Goal: Task Accomplishment & Management: Complete application form

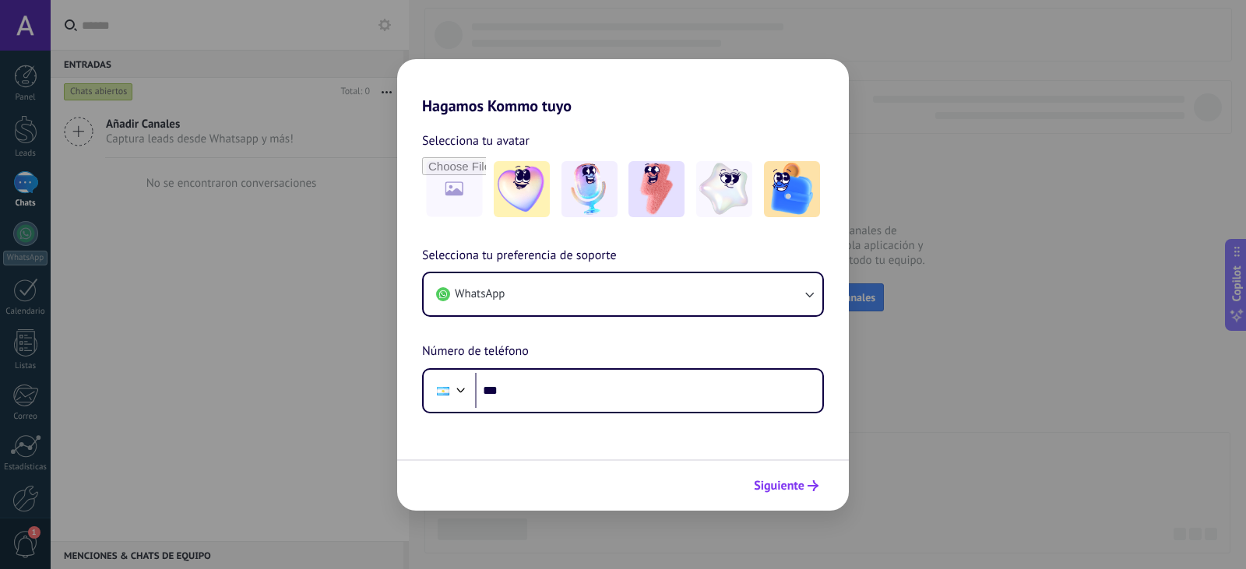
click at [792, 494] on button "Siguiente" at bounding box center [786, 486] width 79 height 26
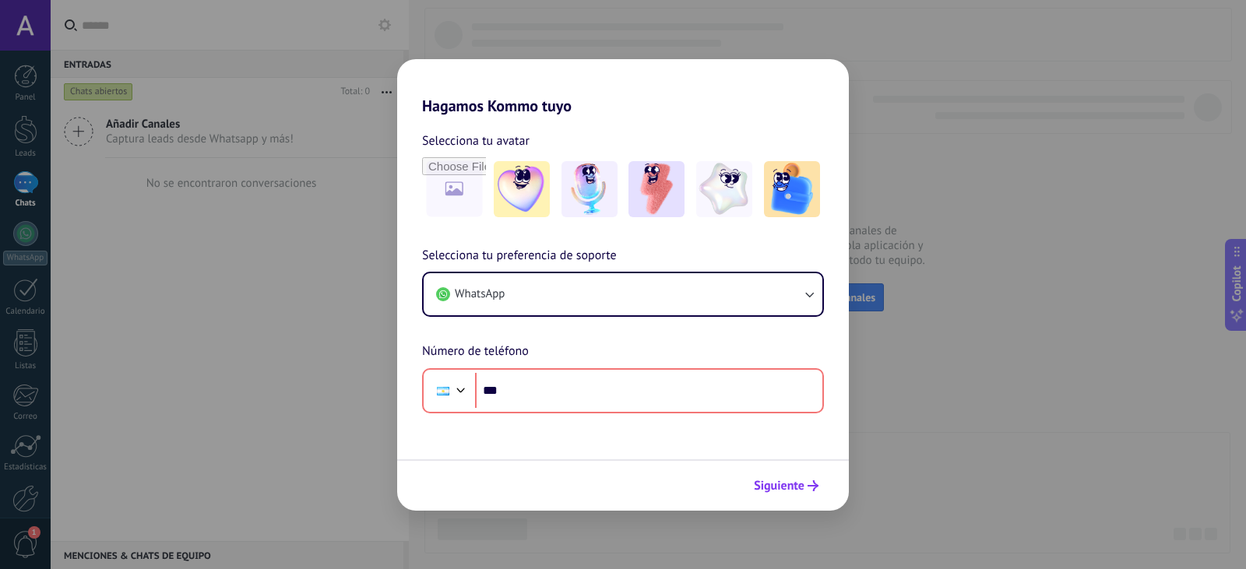
click at [797, 491] on span "Siguiente" at bounding box center [779, 485] width 51 height 11
click at [797, 490] on span "Siguiente" at bounding box center [779, 485] width 51 height 11
drag, startPoint x: 797, startPoint y: 490, endPoint x: 695, endPoint y: 441, distance: 112.8
click at [796, 487] on span "Siguiente" at bounding box center [779, 485] width 51 height 11
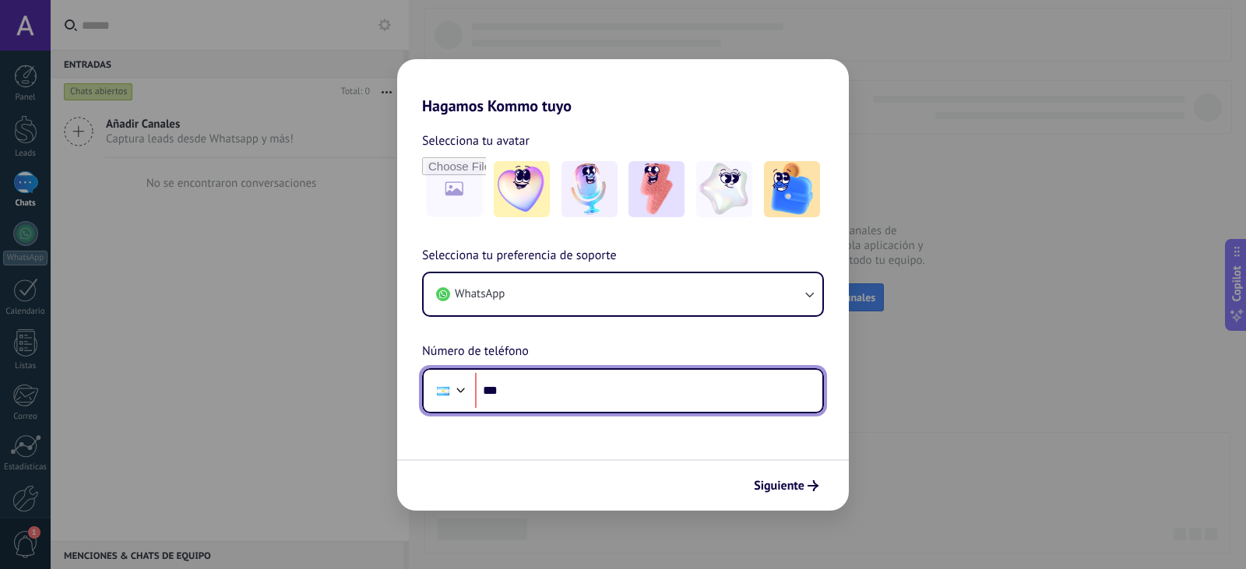
click at [553, 381] on input "***" at bounding box center [648, 391] width 347 height 36
type input "**********"
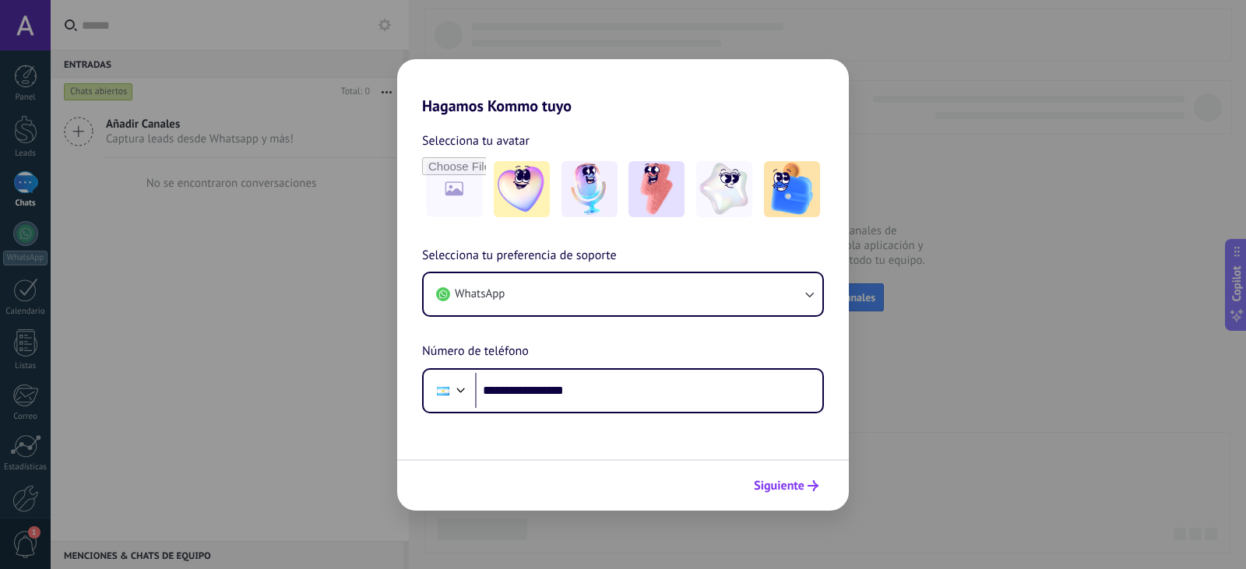
click at [802, 483] on span "Siguiente" at bounding box center [779, 485] width 51 height 11
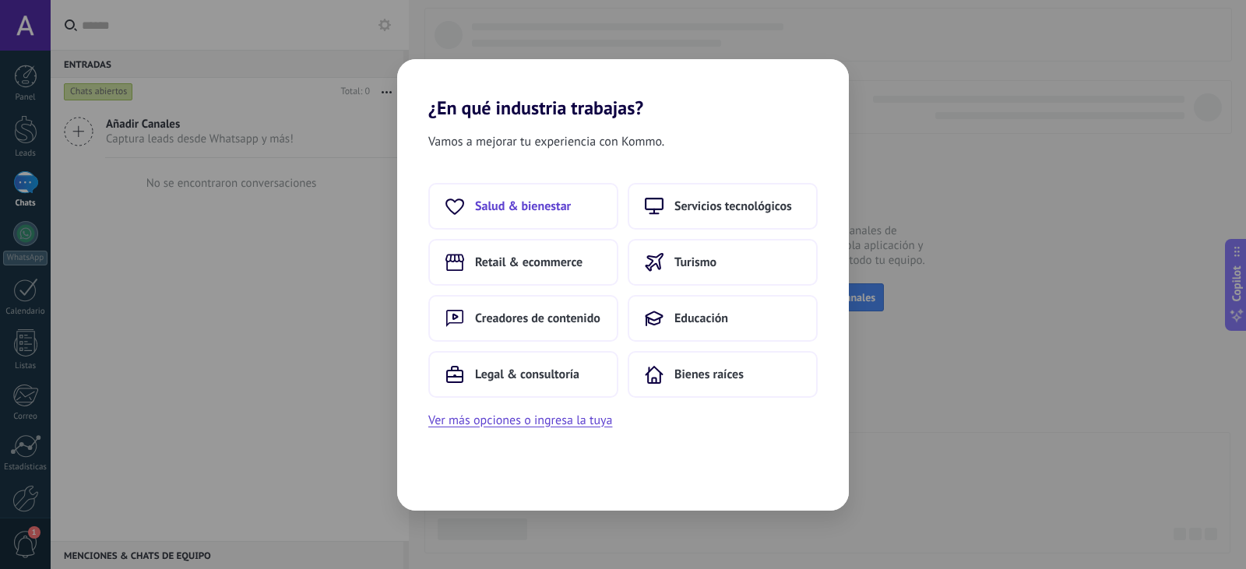
click at [515, 206] on span "Salud & bienestar" at bounding box center [523, 207] width 96 height 16
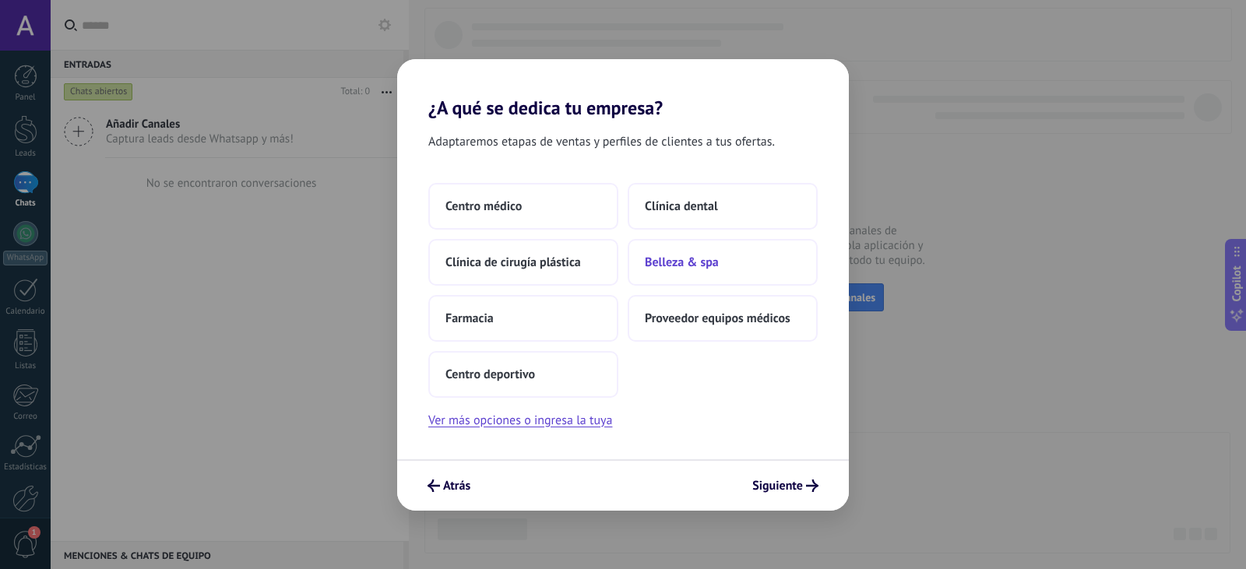
click at [682, 256] on span "Belleza & spa" at bounding box center [682, 263] width 74 height 16
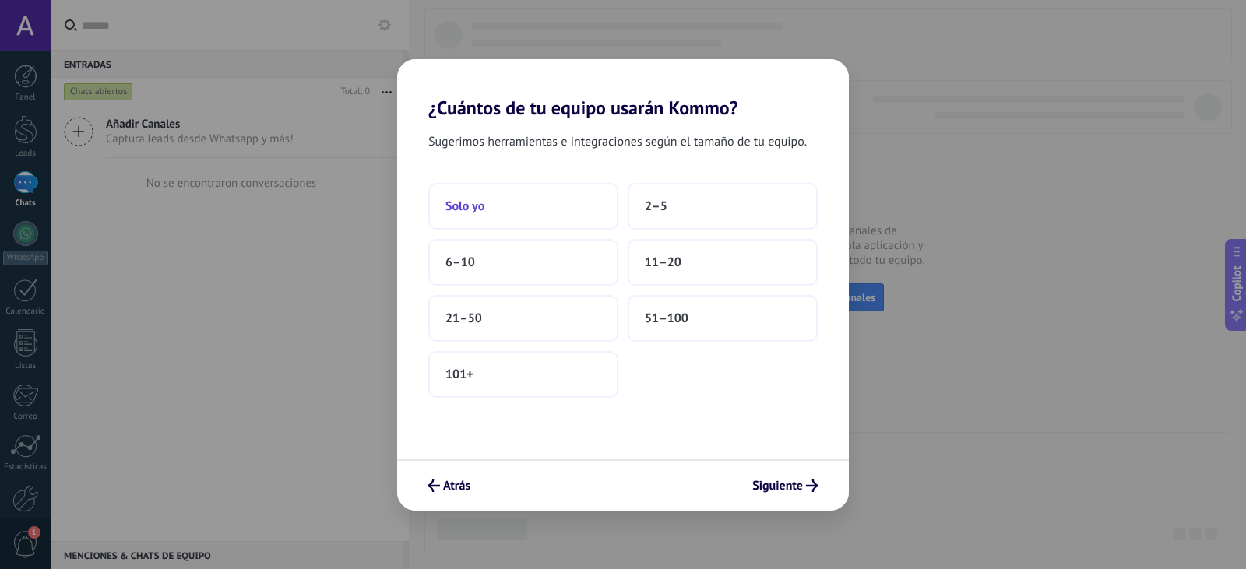
click at [547, 212] on button "Solo yo" at bounding box center [523, 206] width 190 height 47
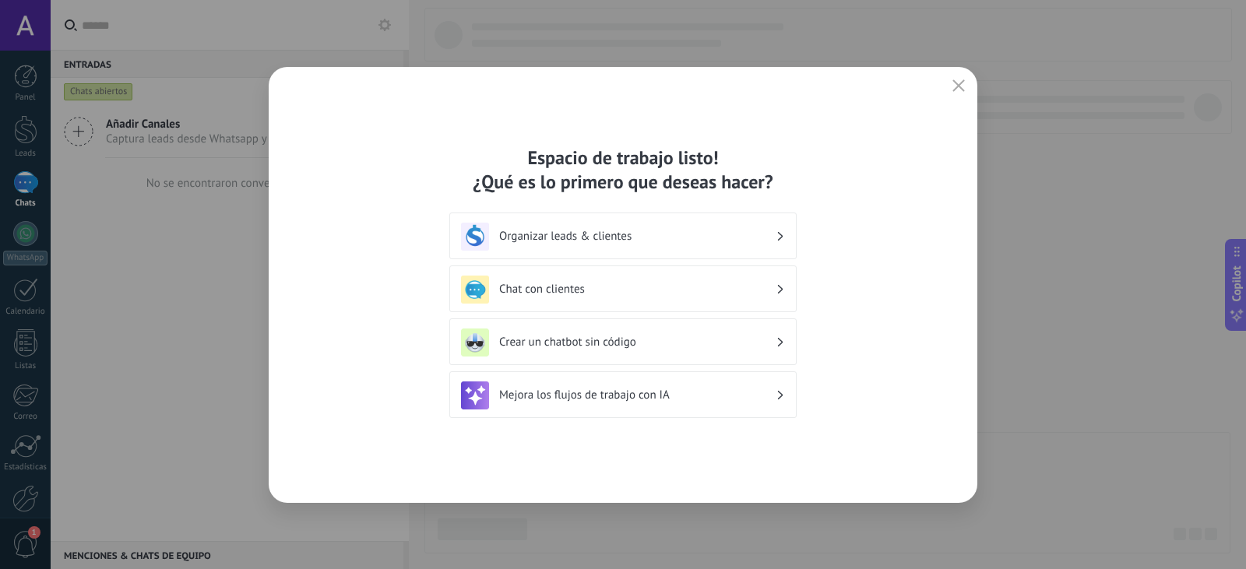
click at [963, 84] on icon "button" at bounding box center [958, 85] width 12 height 12
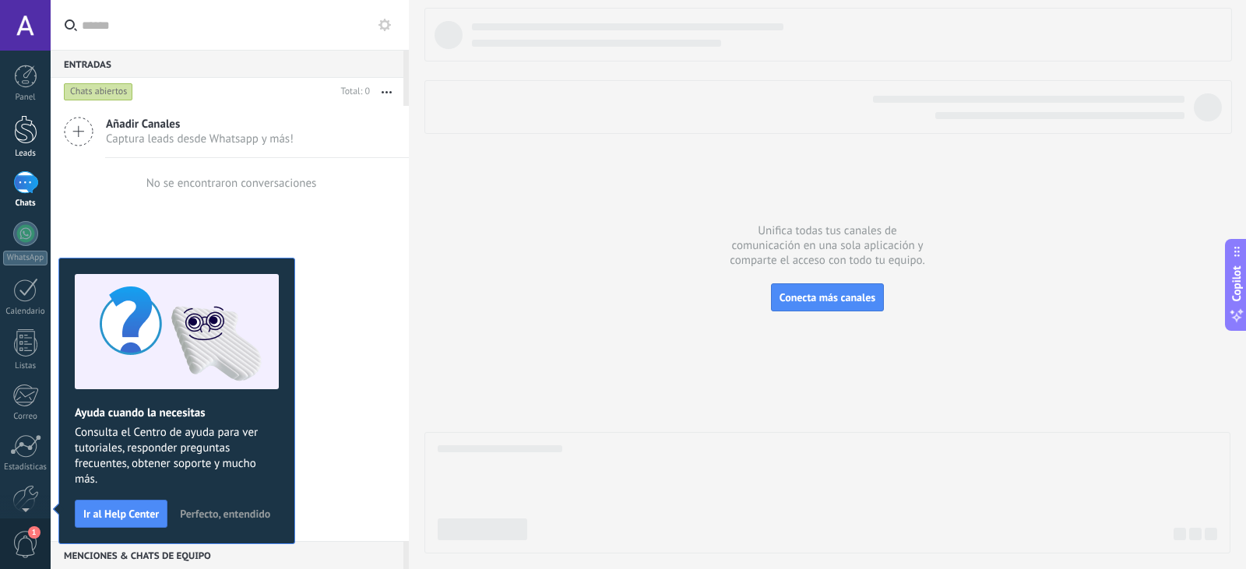
click at [27, 136] on div at bounding box center [25, 129] width 23 height 29
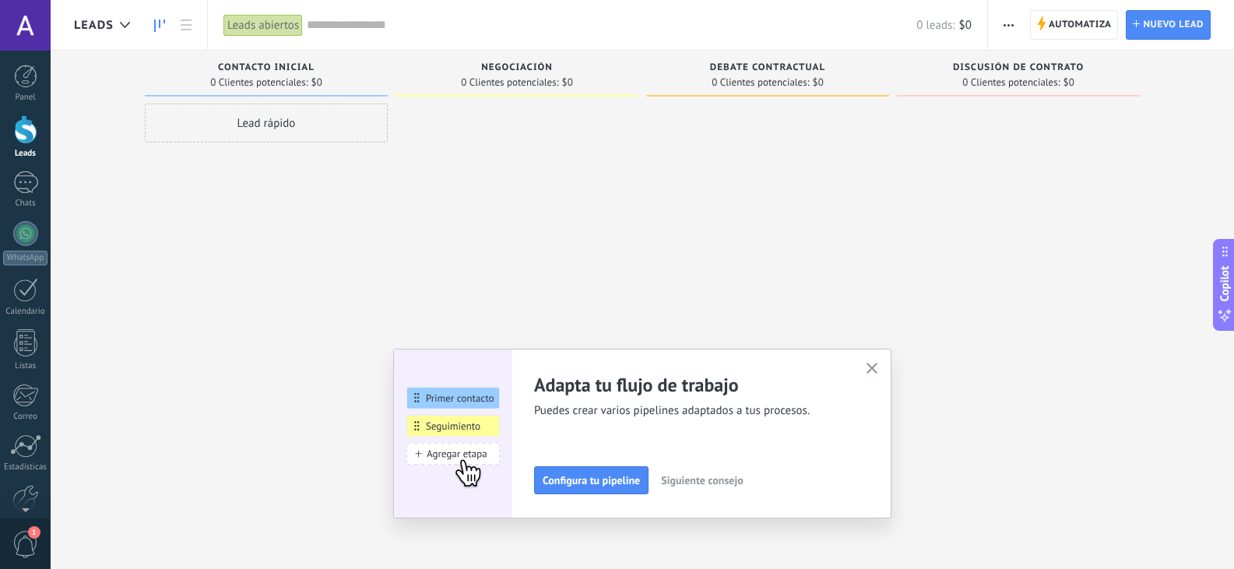
click at [876, 368] on icon "button" at bounding box center [873, 369] width 12 height 12
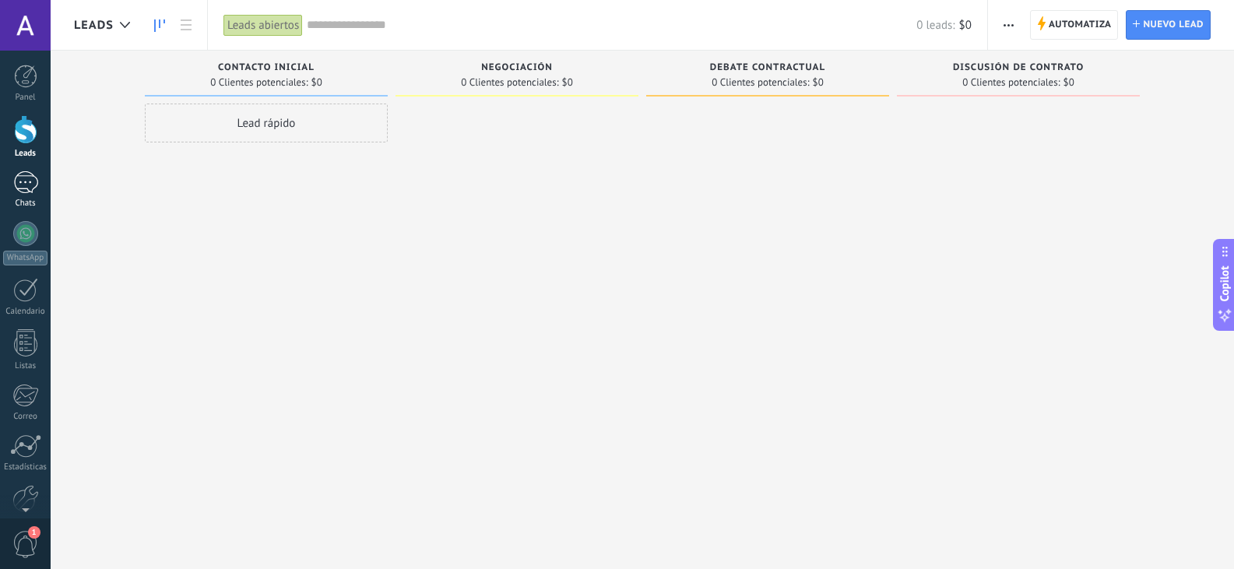
click at [25, 184] on div at bounding box center [25, 182] width 25 height 23
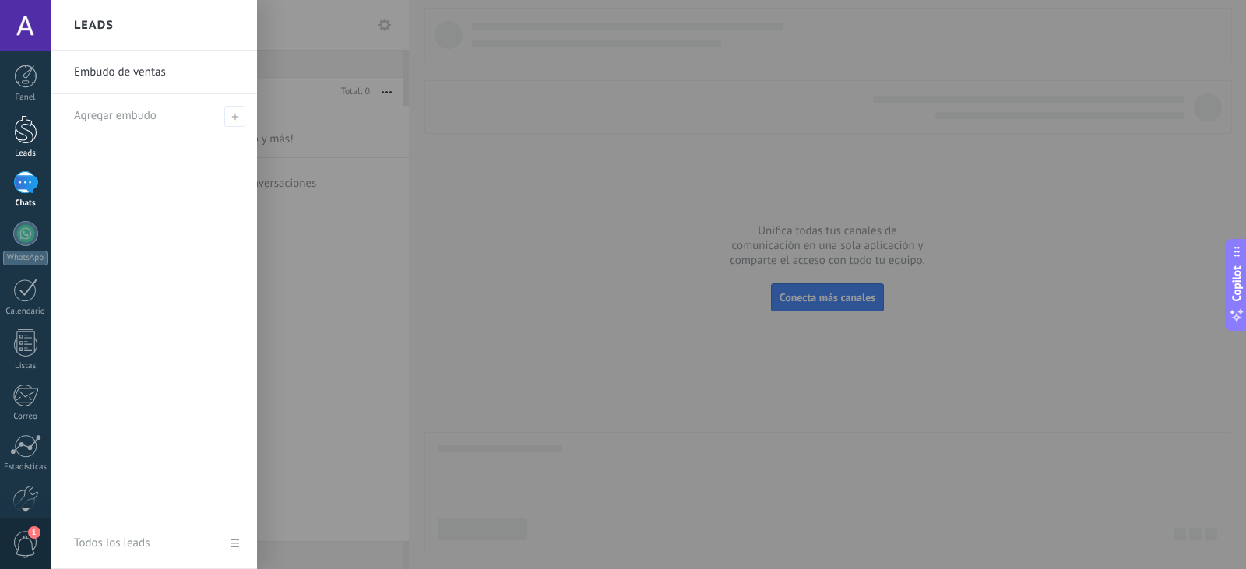
click at [26, 127] on div at bounding box center [25, 129] width 23 height 29
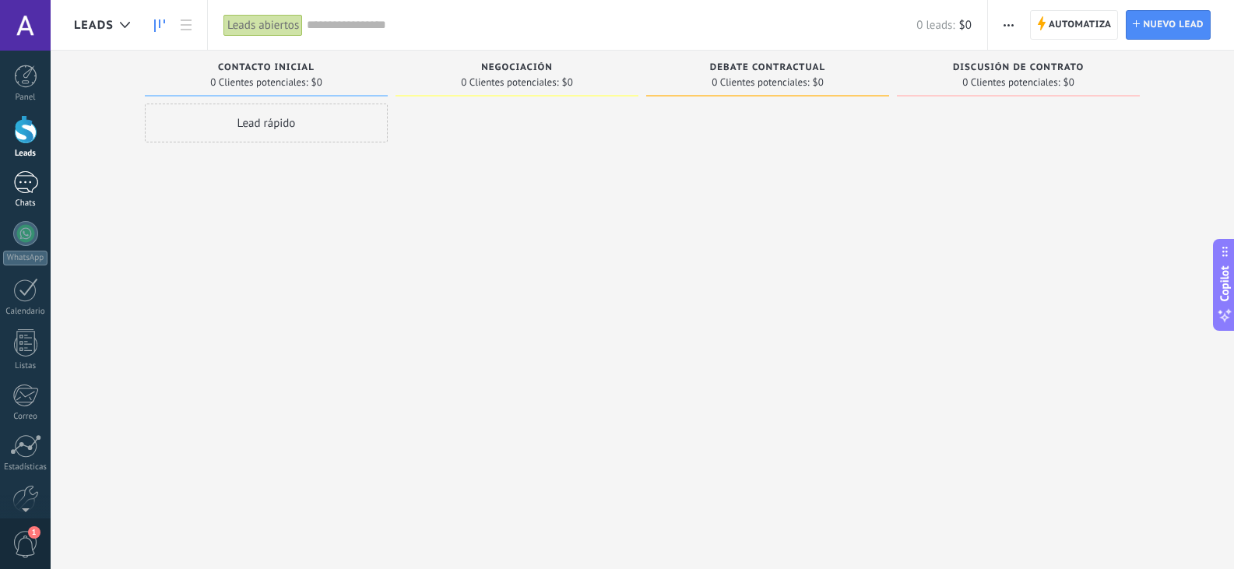
click at [30, 181] on div at bounding box center [25, 182] width 25 height 23
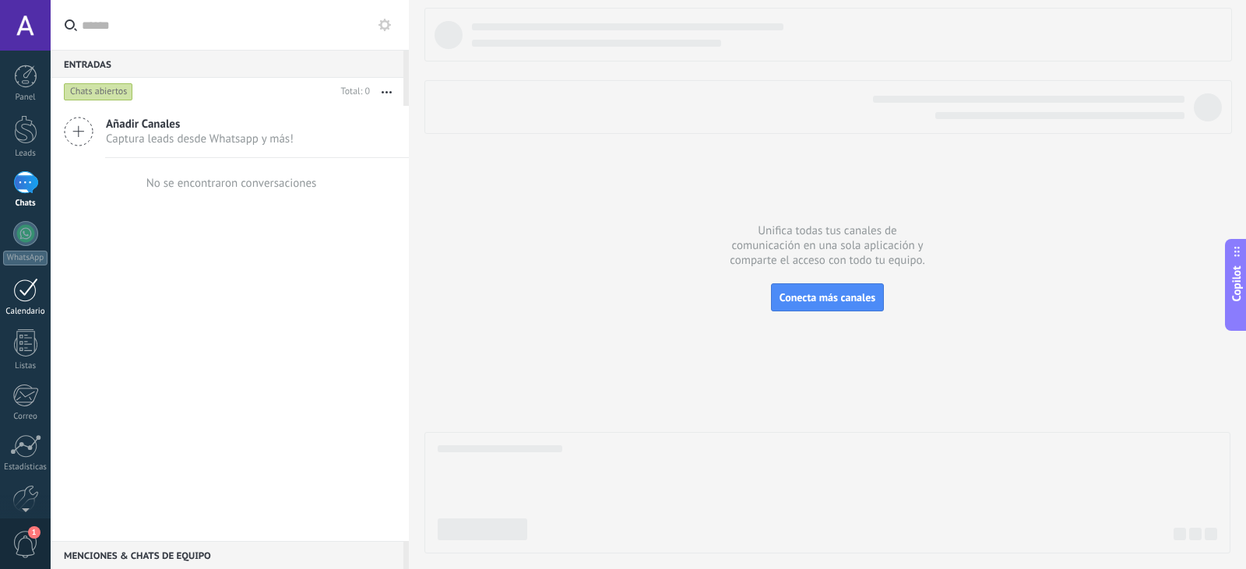
click at [37, 287] on div at bounding box center [25, 290] width 25 height 24
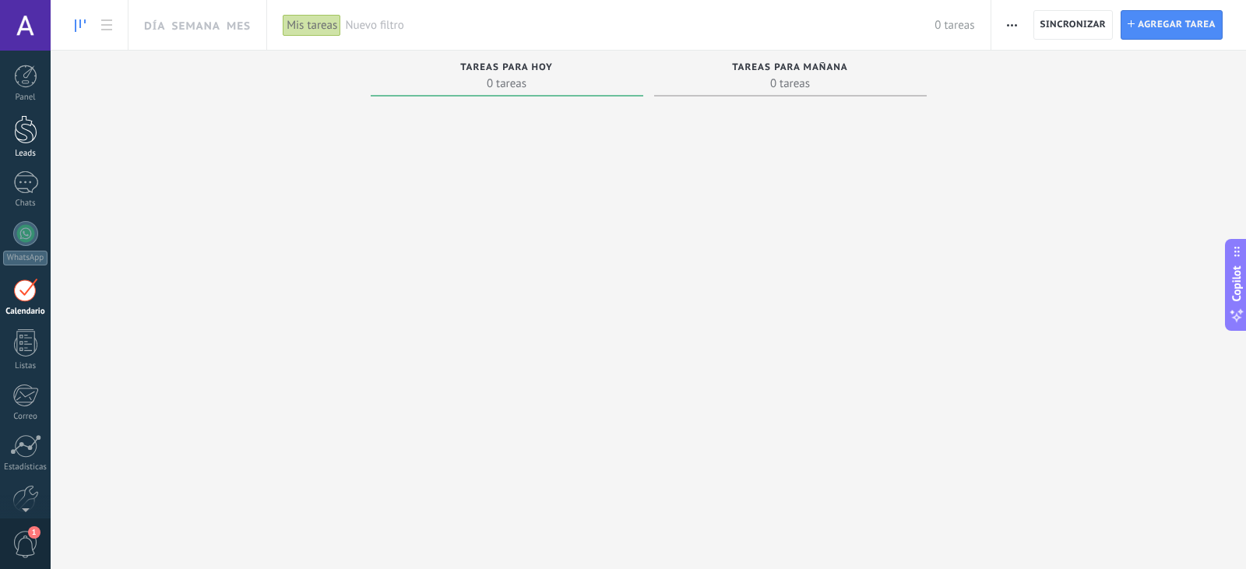
click at [32, 132] on div at bounding box center [25, 129] width 23 height 29
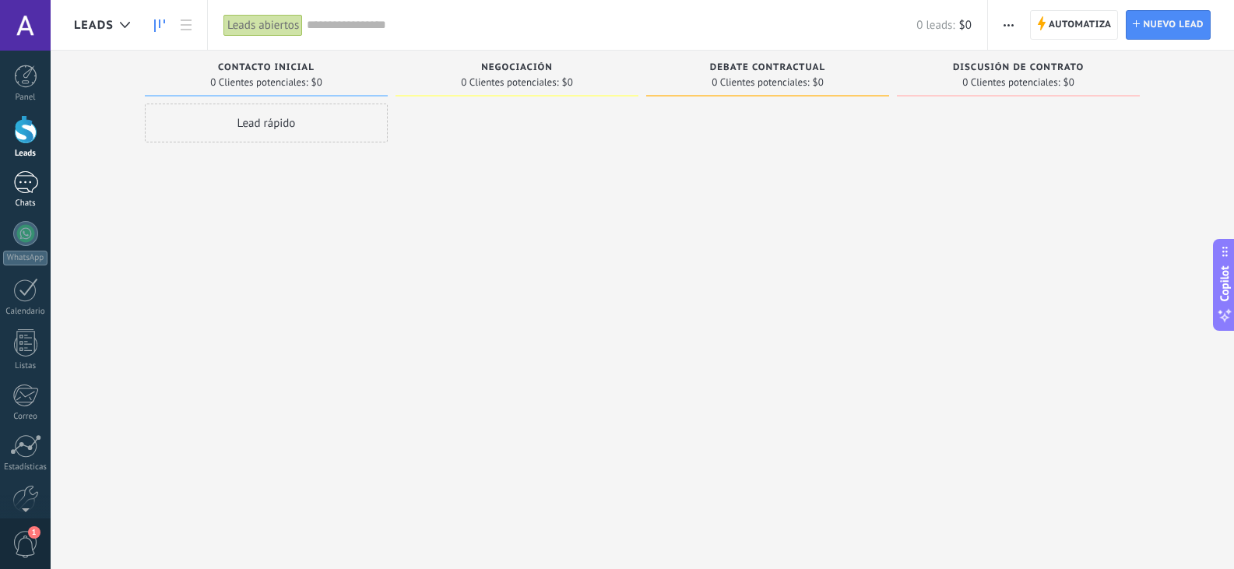
click at [27, 192] on div at bounding box center [25, 182] width 25 height 23
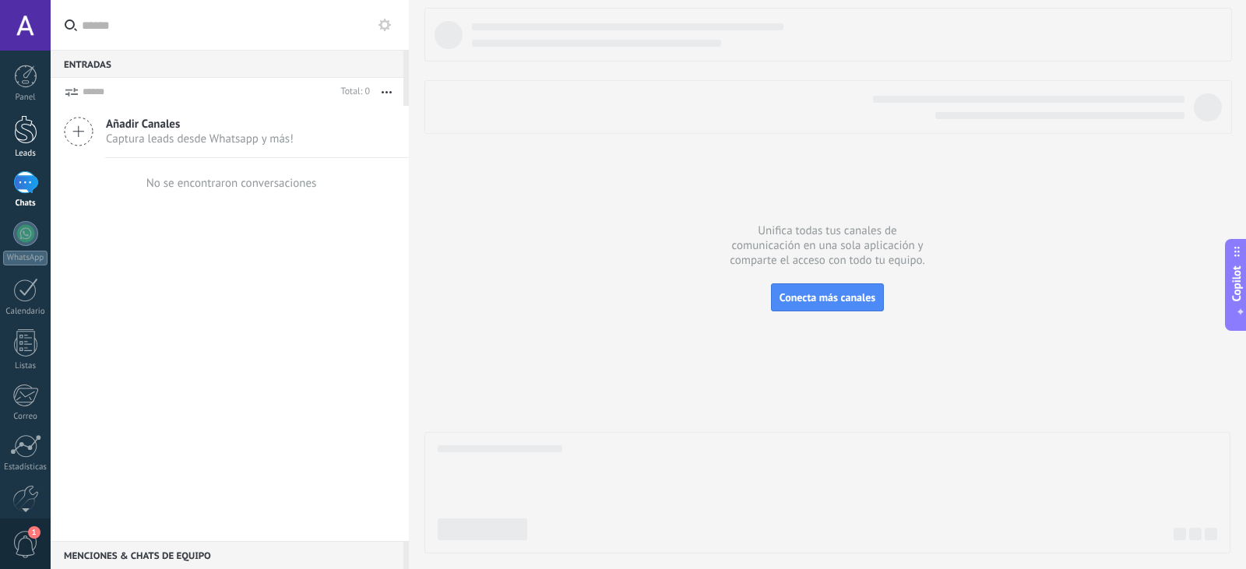
click at [20, 136] on div at bounding box center [25, 129] width 23 height 29
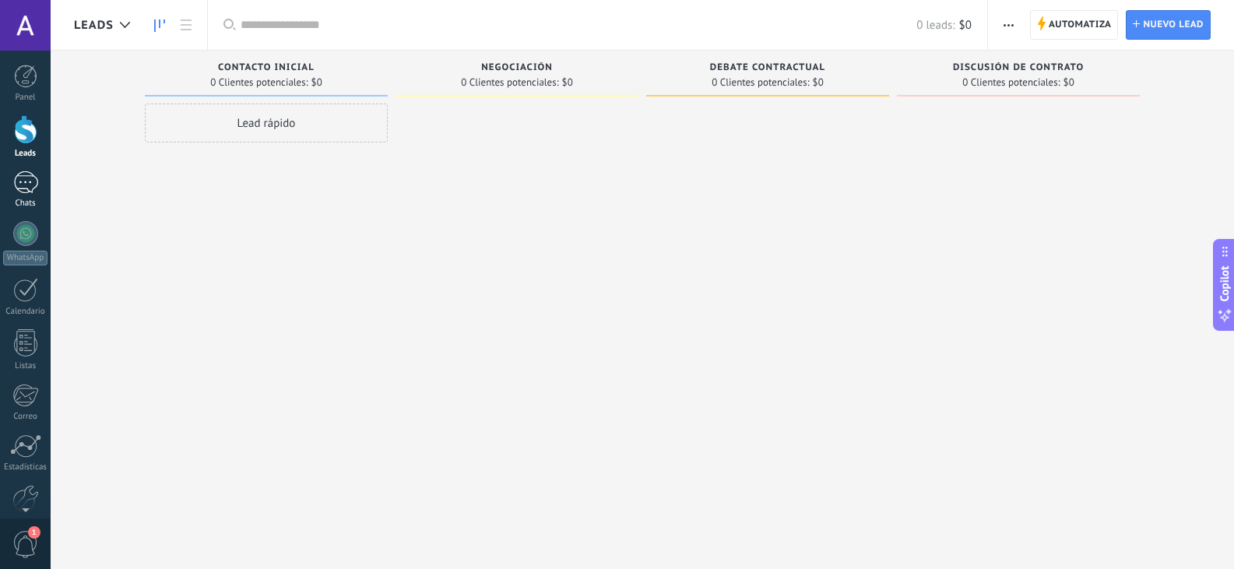
click at [26, 188] on div at bounding box center [25, 182] width 25 height 23
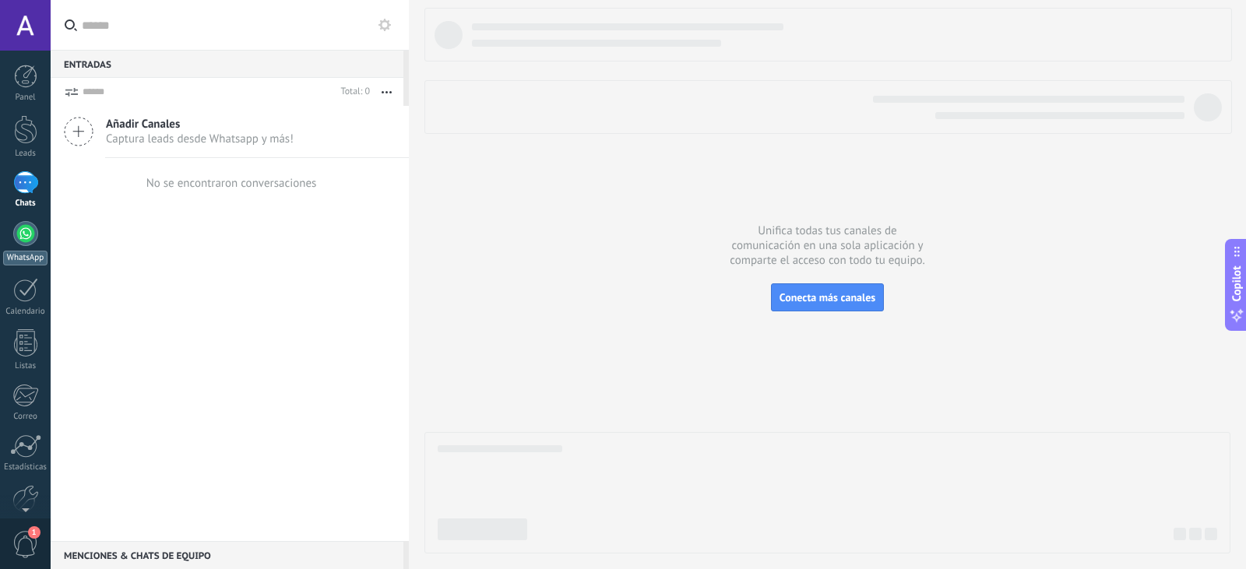
click at [30, 230] on div at bounding box center [25, 233] width 25 height 25
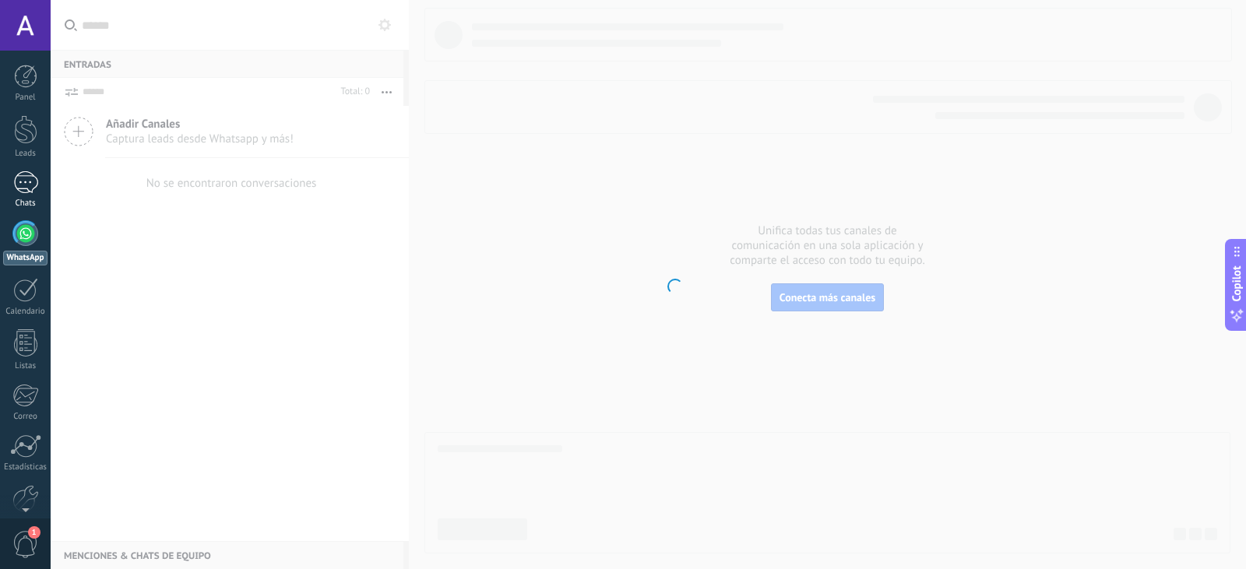
click at [29, 192] on div at bounding box center [25, 182] width 25 height 23
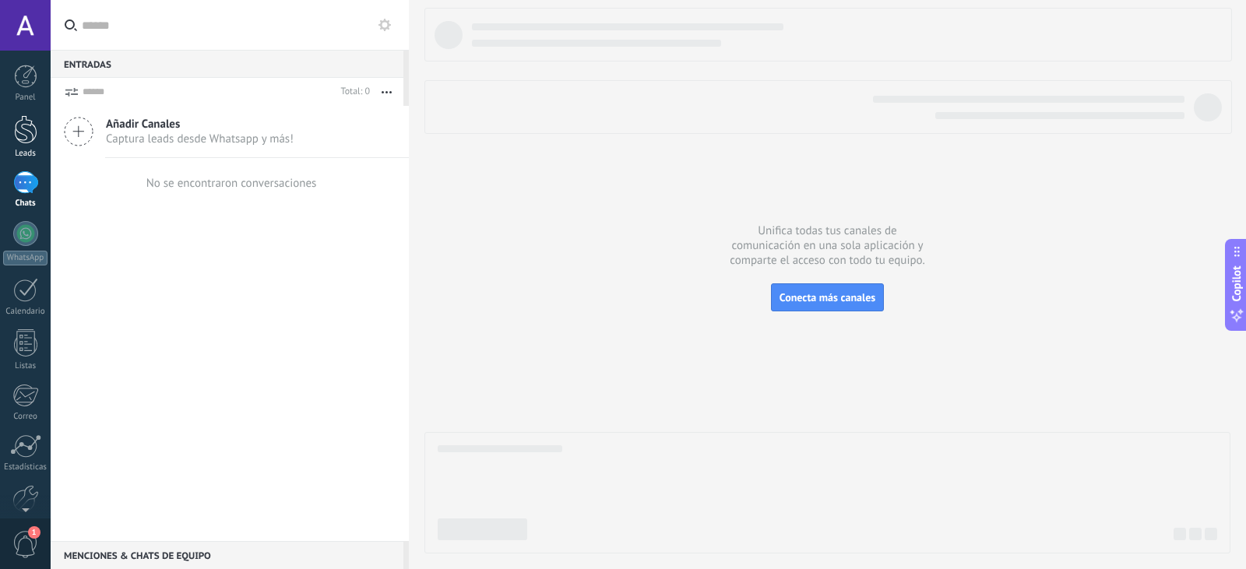
click at [31, 128] on div at bounding box center [25, 129] width 23 height 29
